Goal: Navigation & Orientation: Find specific page/section

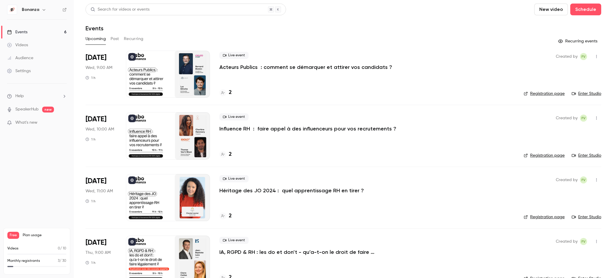
click at [164, 19] on header "Search for videos or events New video Schedule Events" at bounding box center [344, 18] width 516 height 28
click at [224, 155] on icon at bounding box center [223, 155] width 4 height 4
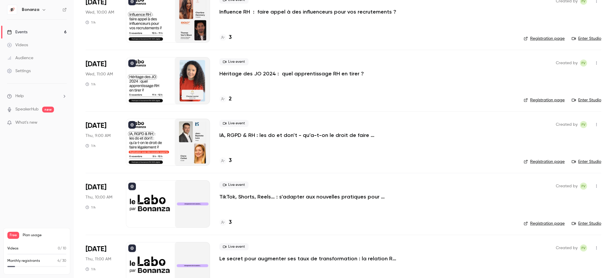
scroll to position [125, 0]
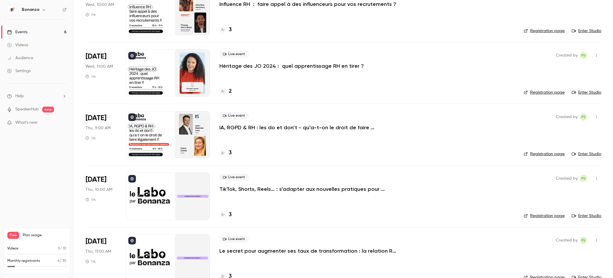
click at [222, 155] on div at bounding box center [222, 153] width 7 height 7
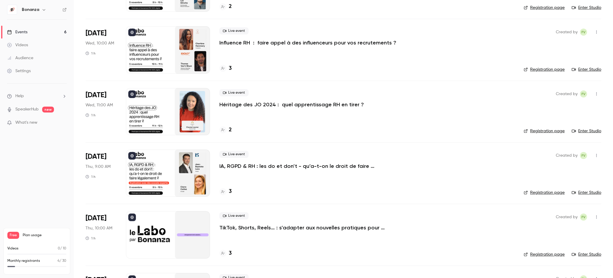
scroll to position [139, 0]
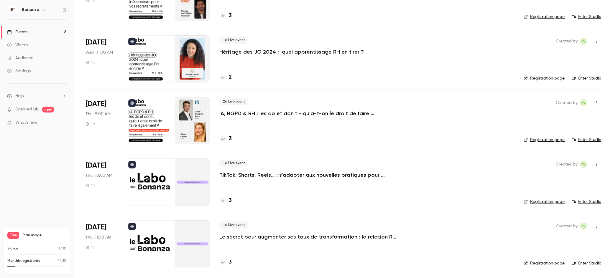
click at [222, 200] on icon at bounding box center [223, 200] width 4 height 3
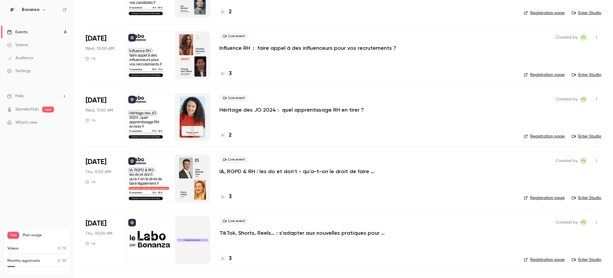
scroll to position [139, 0]
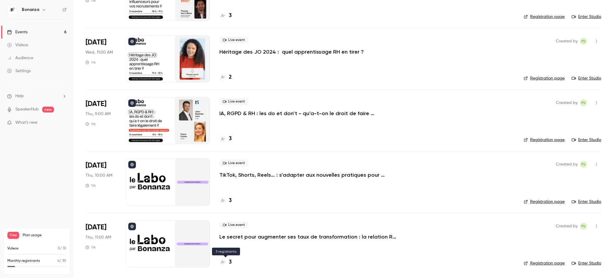
click at [223, 263] on icon at bounding box center [223, 262] width 4 height 3
